Goal: Information Seeking & Learning: Learn about a topic

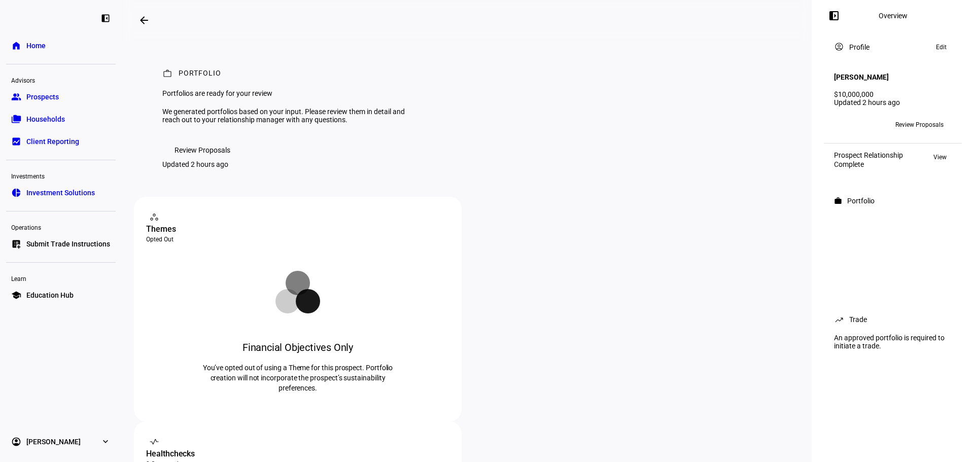
click at [196, 160] on span "Review Proposals" at bounding box center [202, 150] width 56 height 20
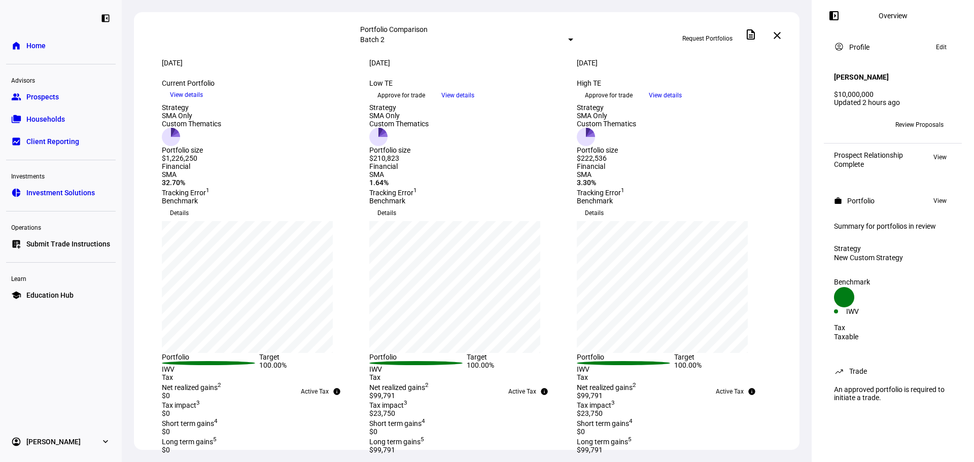
click at [474, 103] on span "View details" at bounding box center [457, 95] width 33 height 15
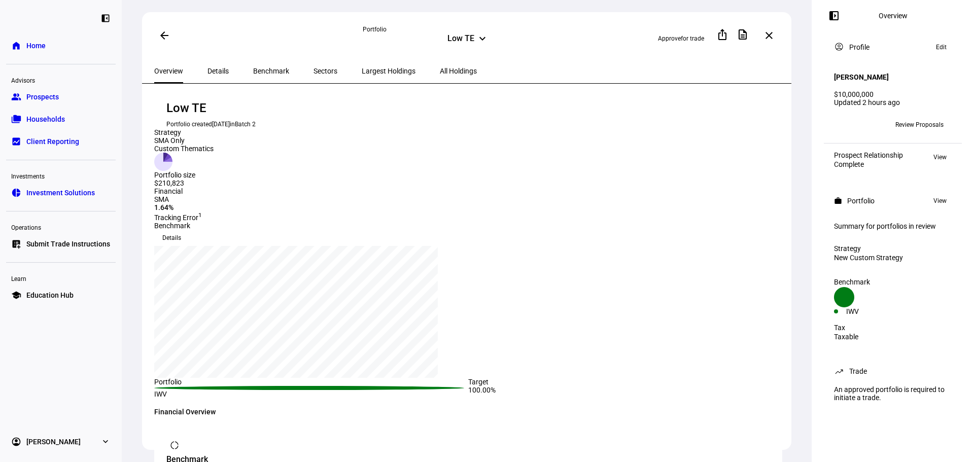
click at [254, 68] on span "Benchmark" at bounding box center [271, 70] width 36 height 7
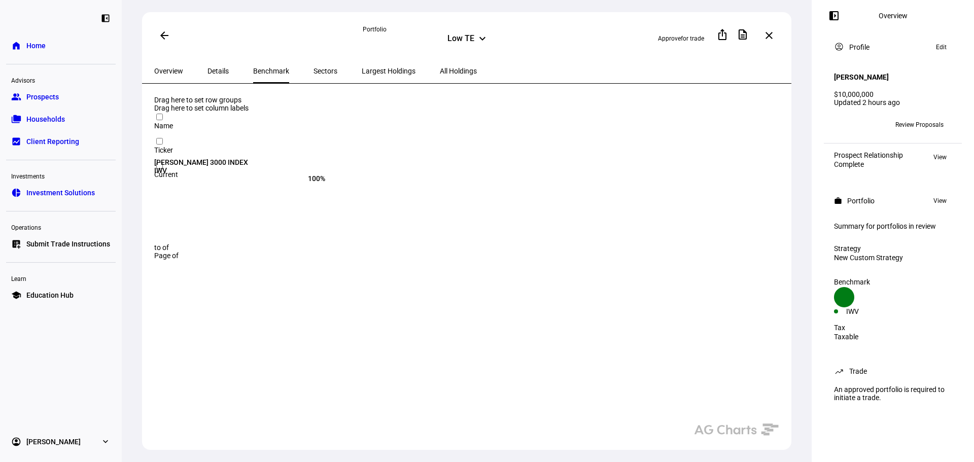
click at [219, 74] on span "Details" at bounding box center [217, 71] width 21 height 24
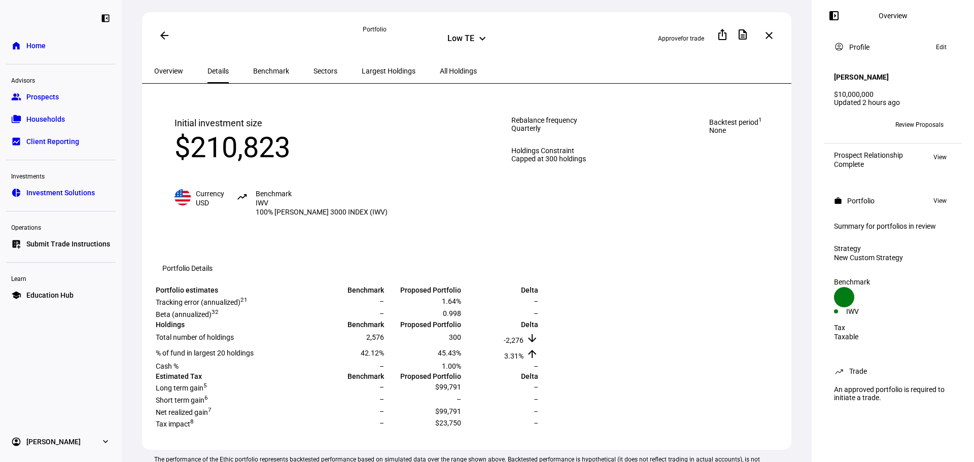
click at [313, 67] on span "Sectors" at bounding box center [325, 70] width 24 height 7
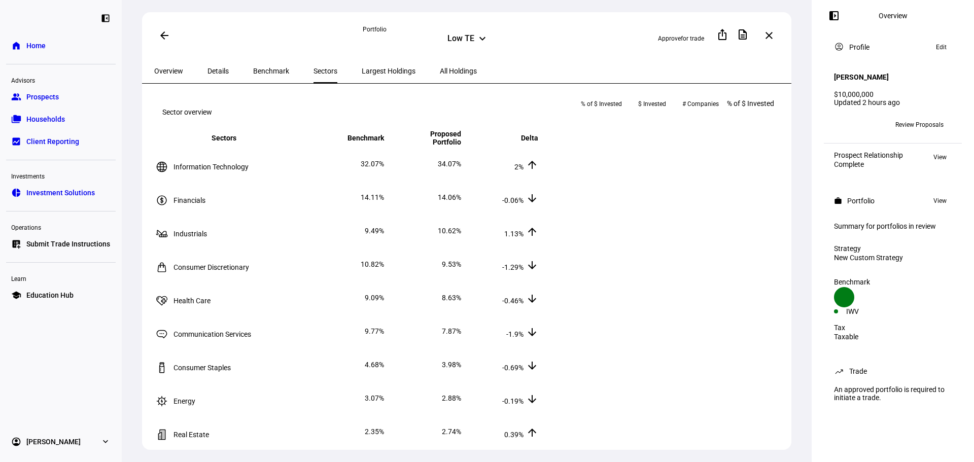
click at [440, 67] on span "All Holdings" at bounding box center [458, 70] width 37 height 7
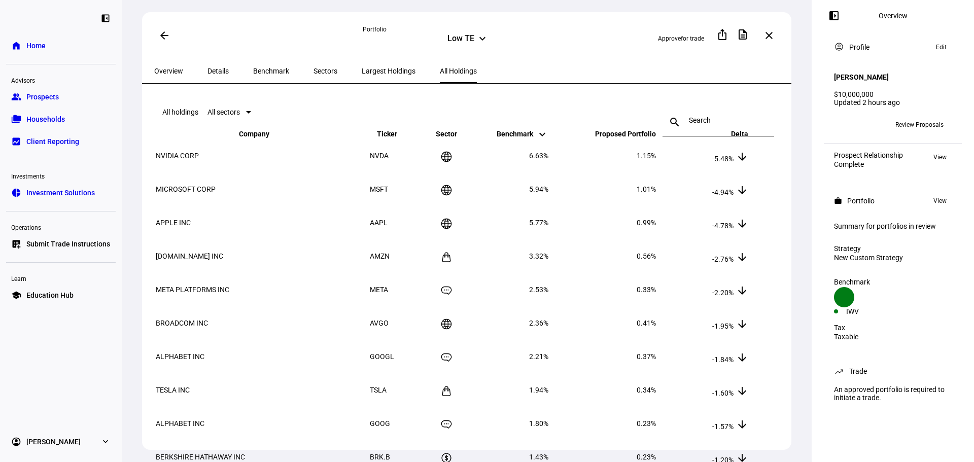
click at [168, 68] on span "Overview" at bounding box center [168, 70] width 29 height 7
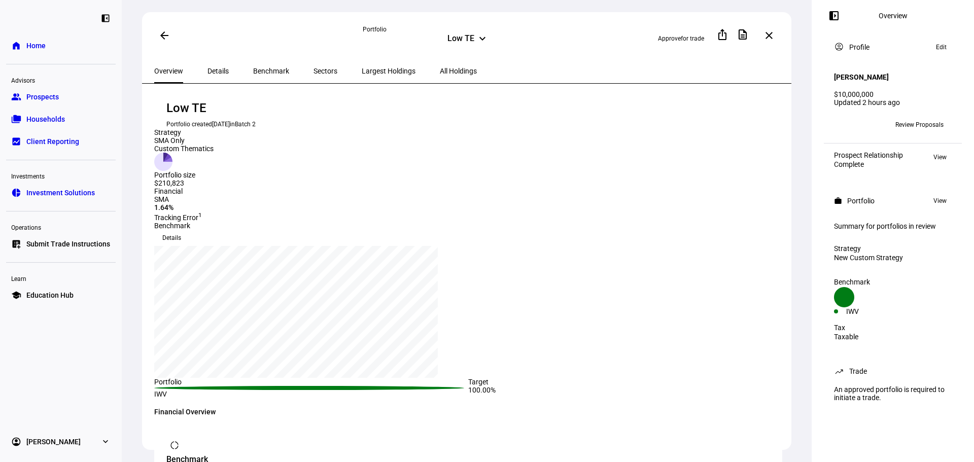
click at [158, 34] on span at bounding box center [164, 35] width 24 height 24
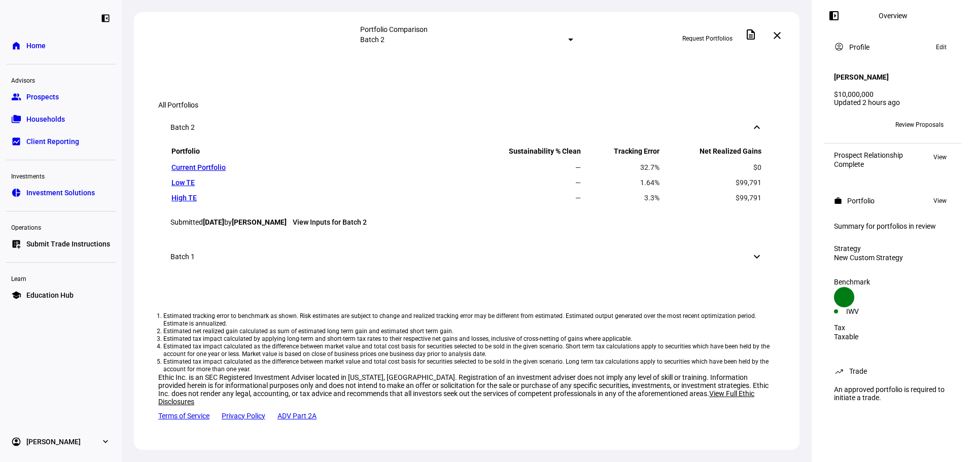
scroll to position [666, 0]
click at [751, 263] on mat-icon "keyboard_arrow_down" at bounding box center [757, 257] width 12 height 12
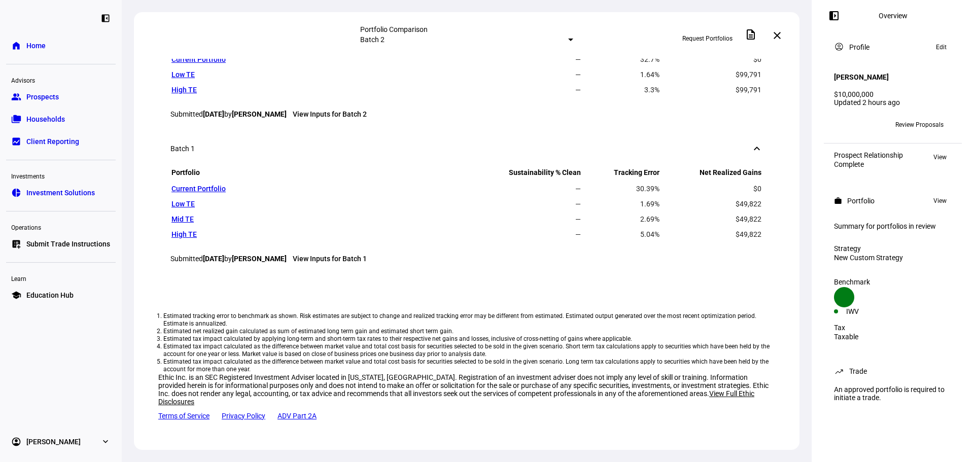
scroll to position [530, 0]
